Goal: Find specific page/section: Find specific page/section

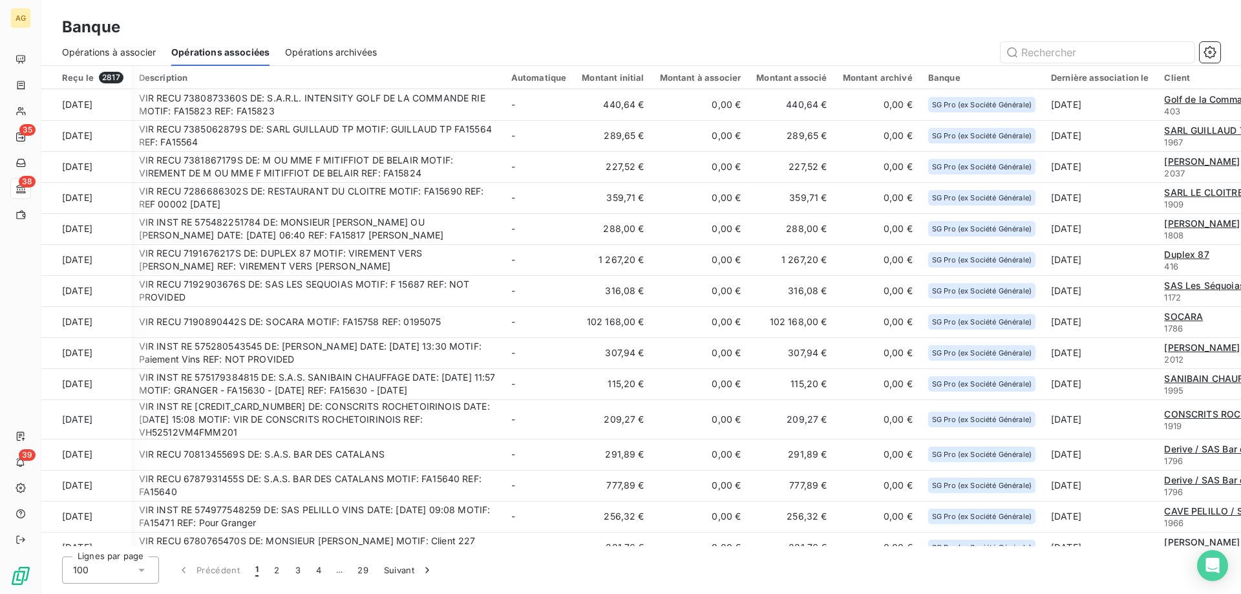
scroll to position [0, 217]
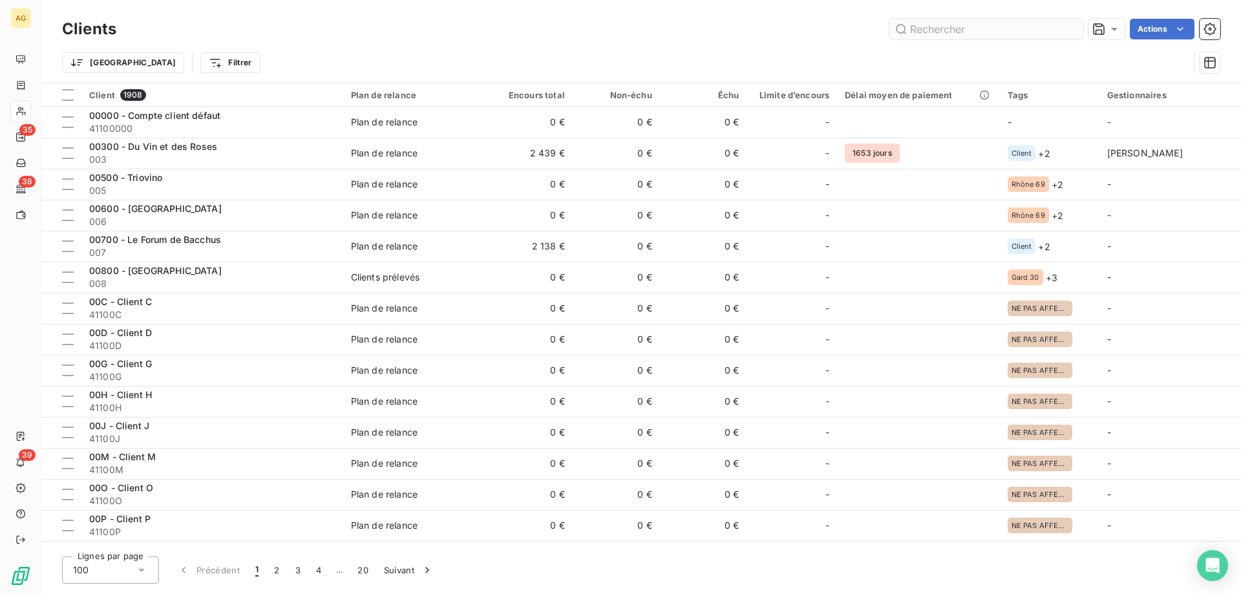
click at [928, 25] on input "text" at bounding box center [987, 29] width 194 height 21
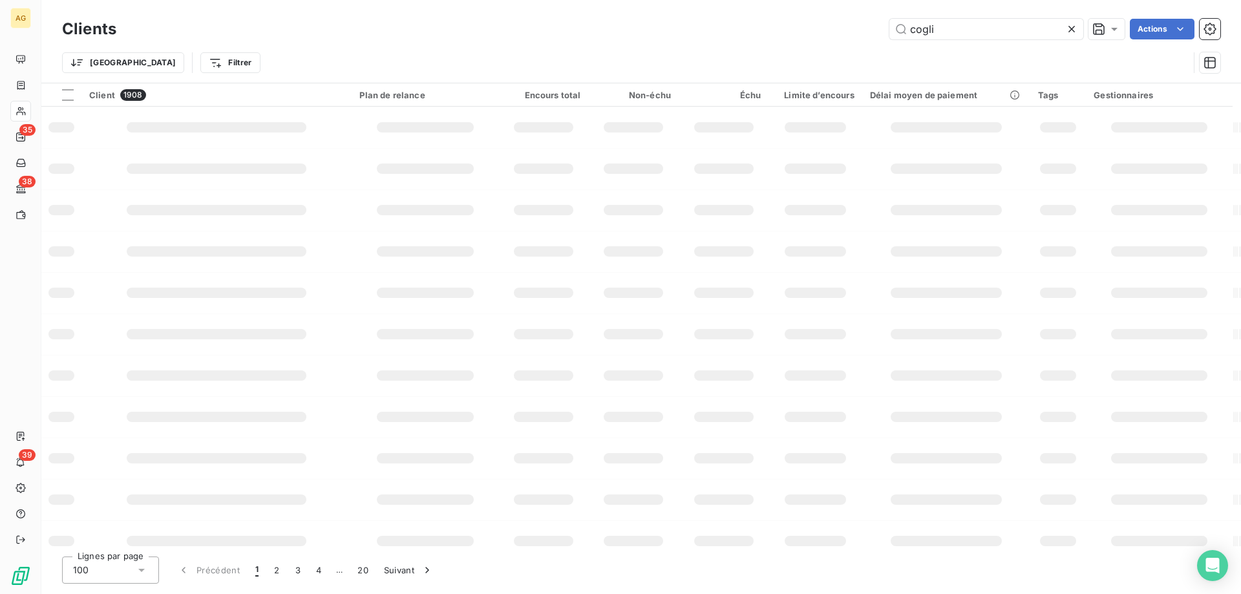
type input "cogli"
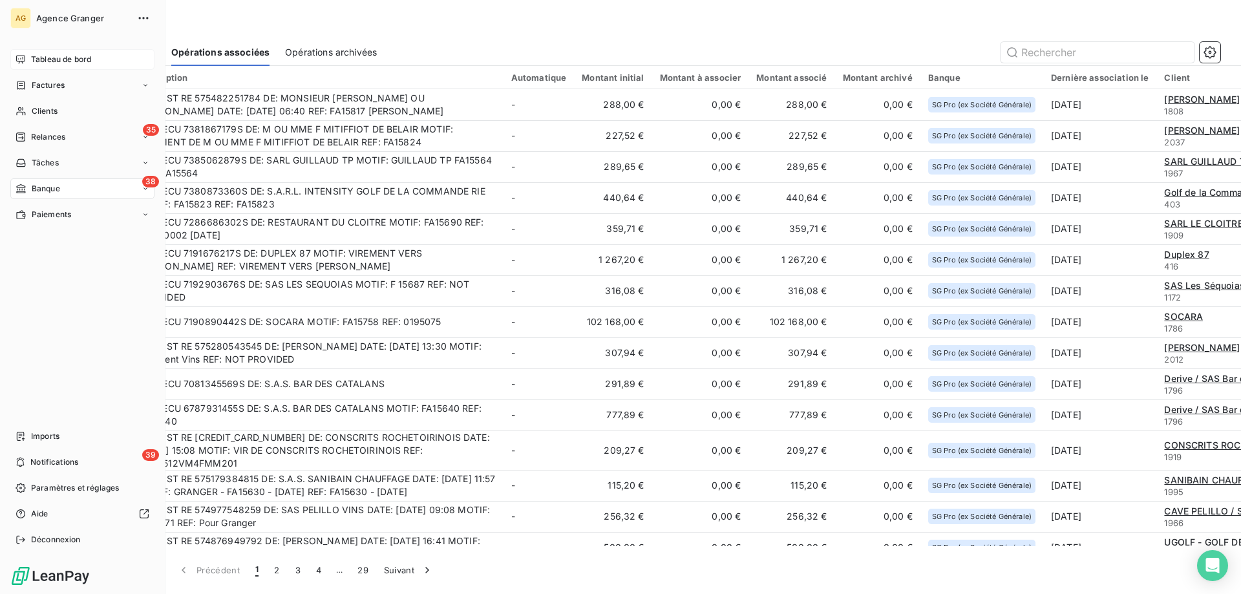
click at [27, 69] on div "Tableau de bord" at bounding box center [82, 59] width 144 height 21
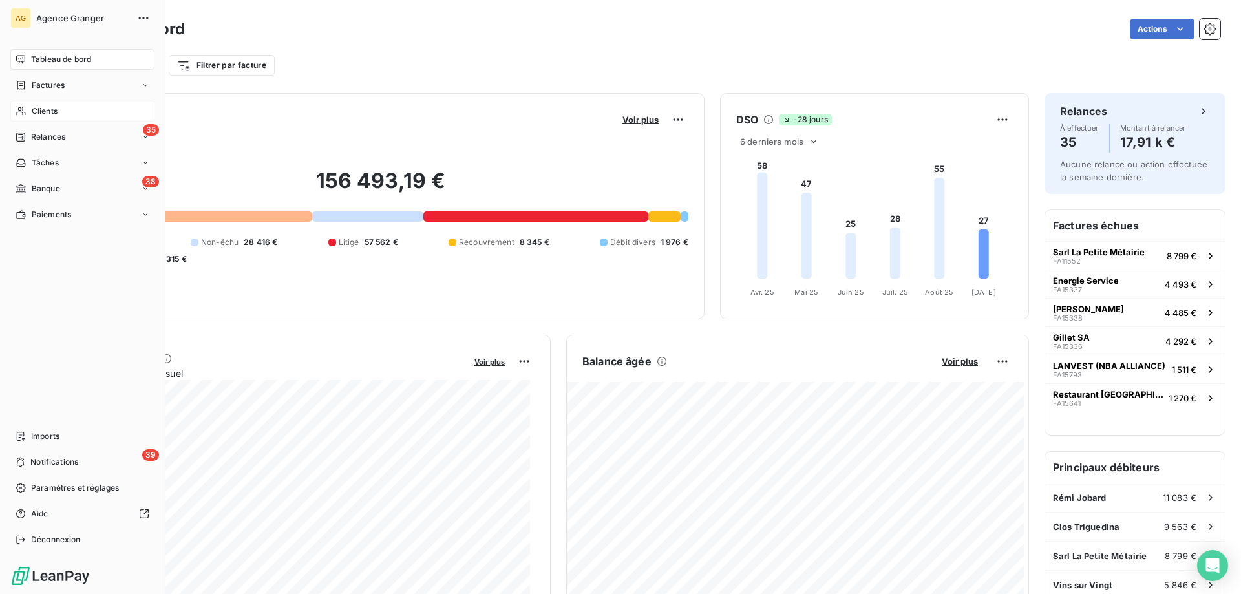
click at [25, 105] on div "Clients" at bounding box center [82, 111] width 144 height 21
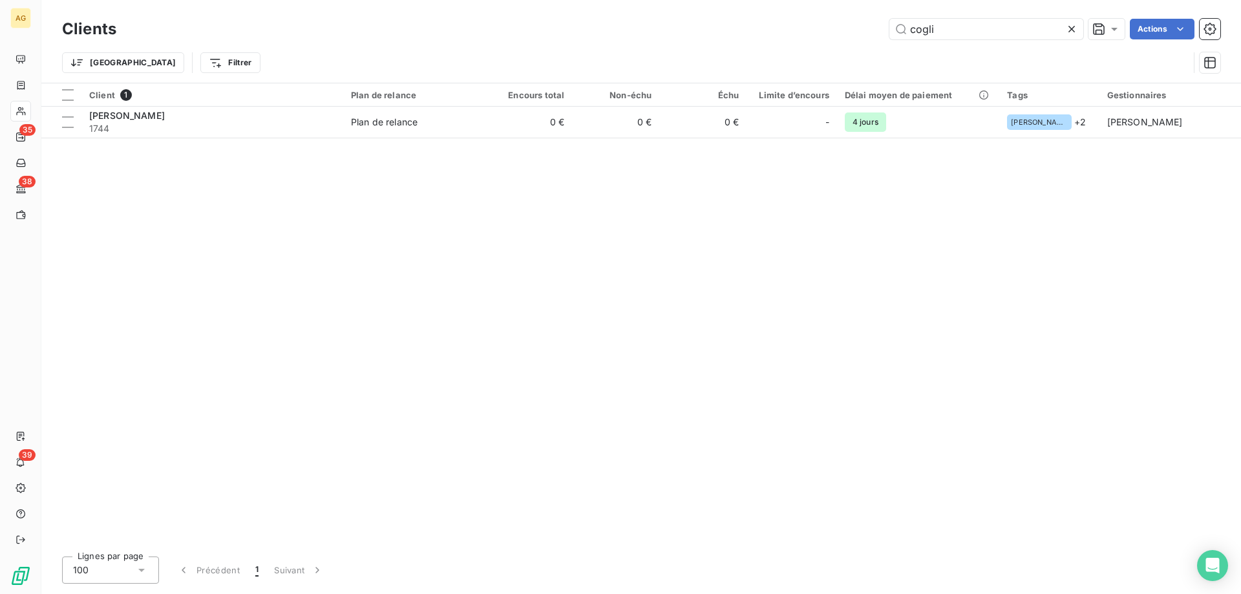
drag, startPoint x: 940, startPoint y: 33, endPoint x: 330, endPoint y: 72, distance: 611.6
click at [886, 24] on div "cogli Actions" at bounding box center [676, 29] width 1089 height 21
click at [963, 27] on input "cogli" at bounding box center [987, 29] width 194 height 21
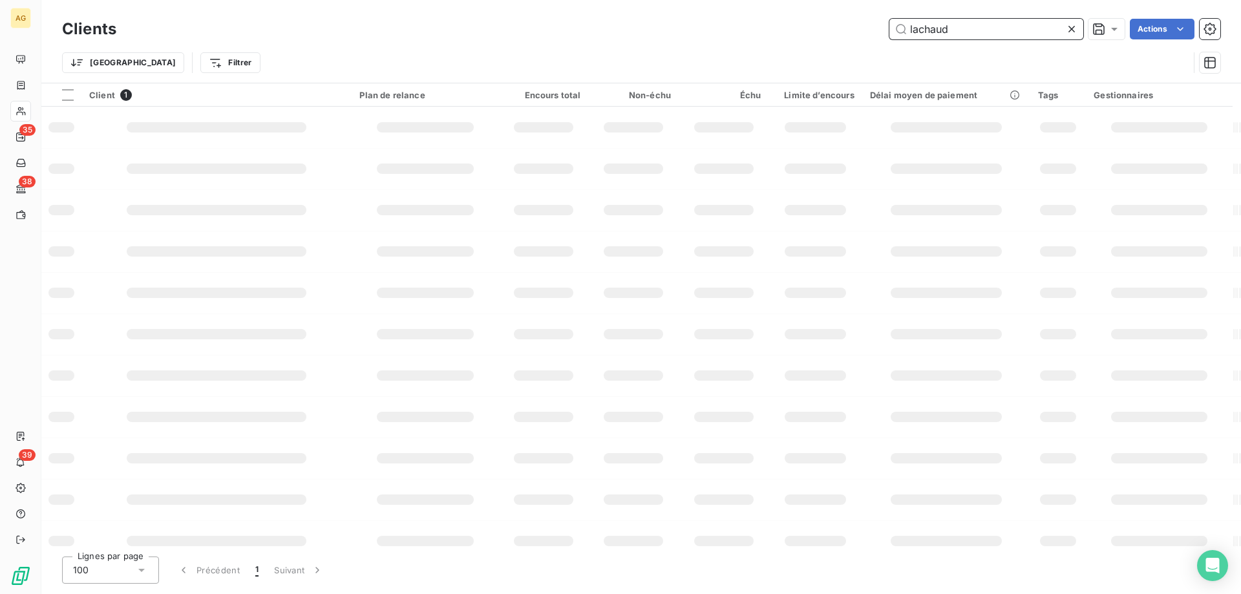
type input "lachaud"
